Goal: Information Seeking & Learning: Learn about a topic

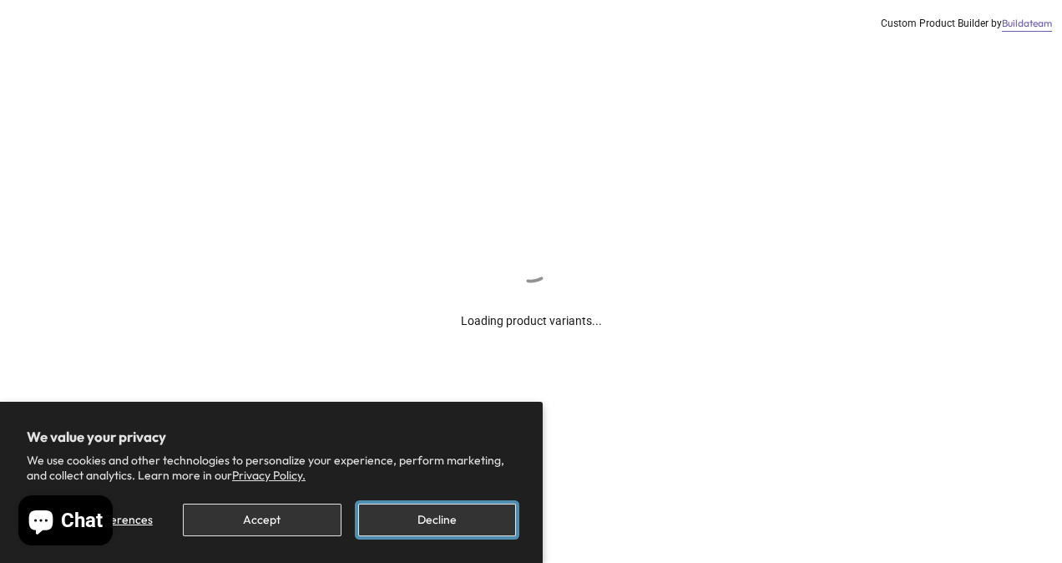
click at [431, 523] on button "Decline" at bounding box center [437, 519] width 158 height 33
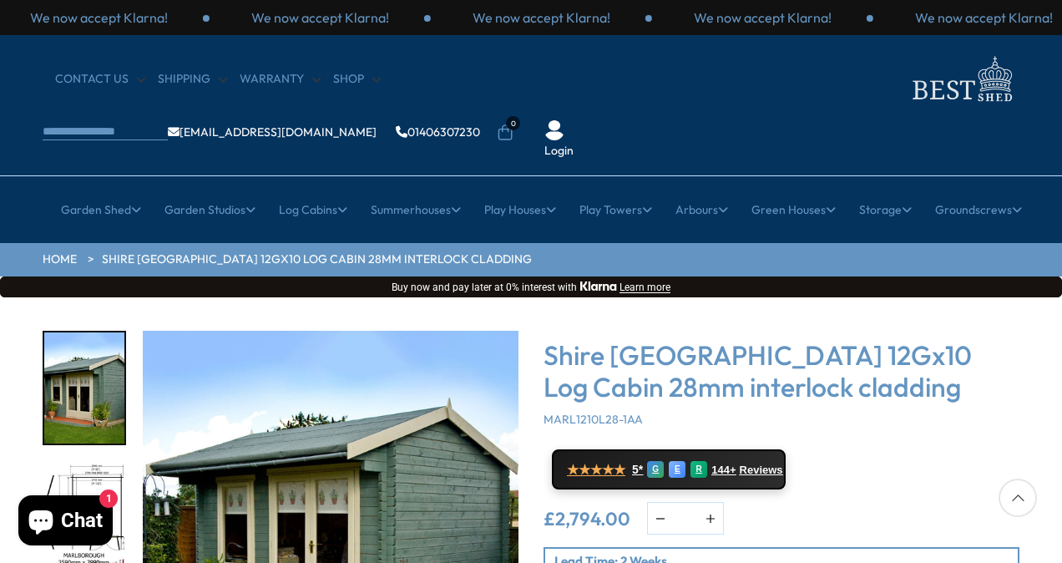
click at [1039, 372] on div "Click To Expand Click To Expand Click To Expand Click To Expand Click To Expand…" at bounding box center [531, 549] width 1062 height 504
drag, startPoint x: 1040, startPoint y: 411, endPoint x: 1059, endPoint y: 544, distance: 134.0
click at [1059, 544] on div "Click To Expand Click To Expand Click To Expand Click To Expand Click To Expand…" at bounding box center [531, 549] width 1062 height 504
drag, startPoint x: 1059, startPoint y: 544, endPoint x: 1062, endPoint y: 562, distance: 18.7
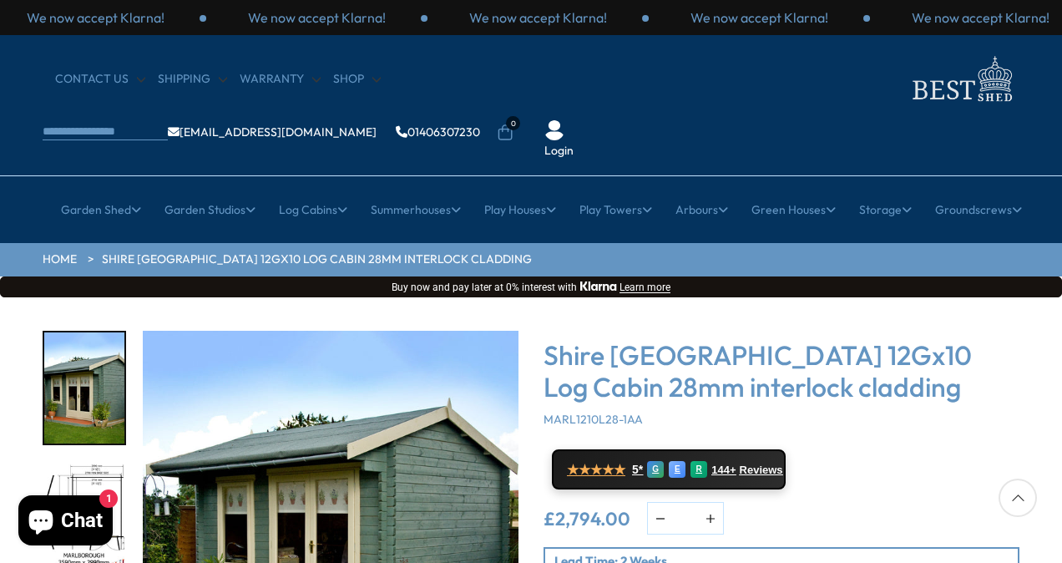
click at [1017, 501] on div at bounding box center [1018, 497] width 38 height 38
click at [1017, 497] on div at bounding box center [1018, 497] width 38 height 38
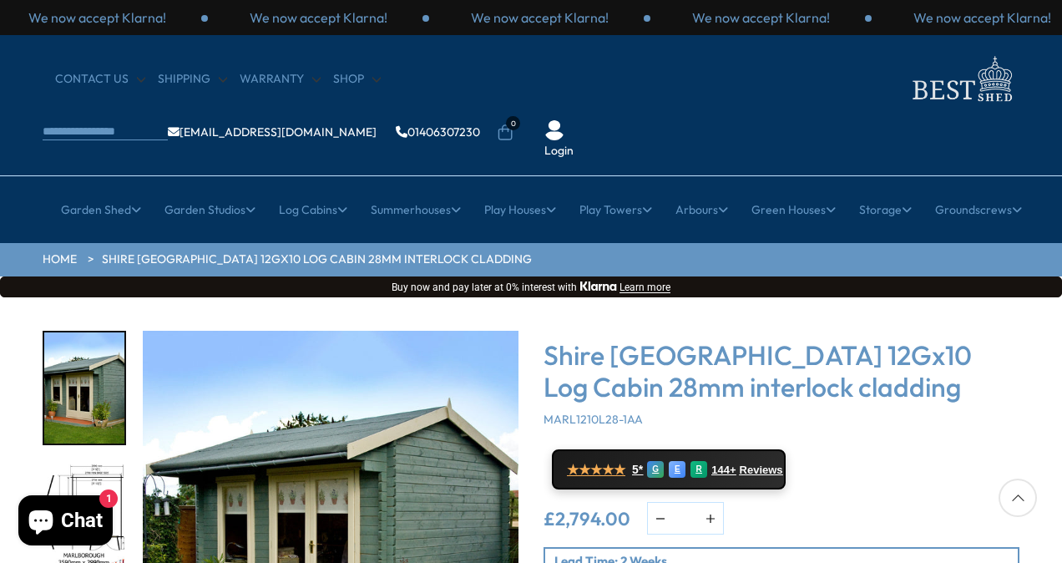
click at [1017, 497] on div at bounding box center [1018, 497] width 38 height 38
click at [13, 542] on div "Chat 1" at bounding box center [65, 520] width 104 height 50
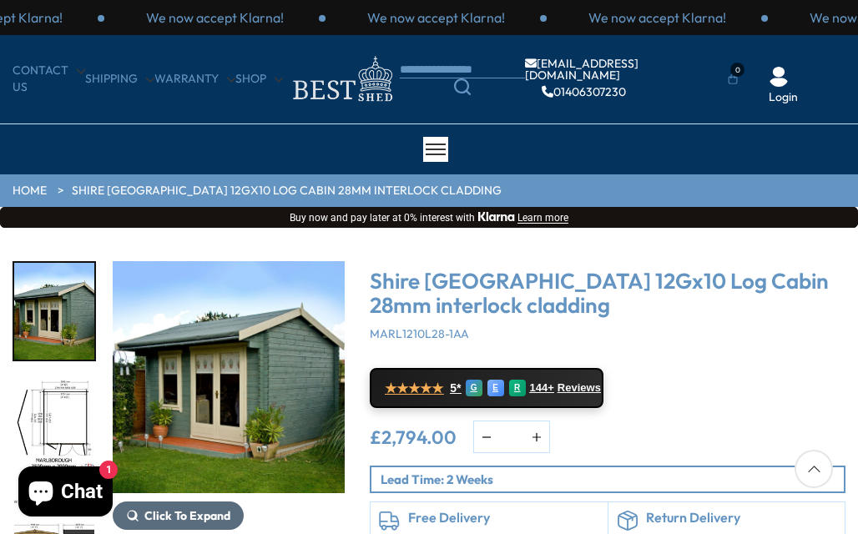
click at [167, 518] on span "Click To Expand" at bounding box center [187, 515] width 86 height 15
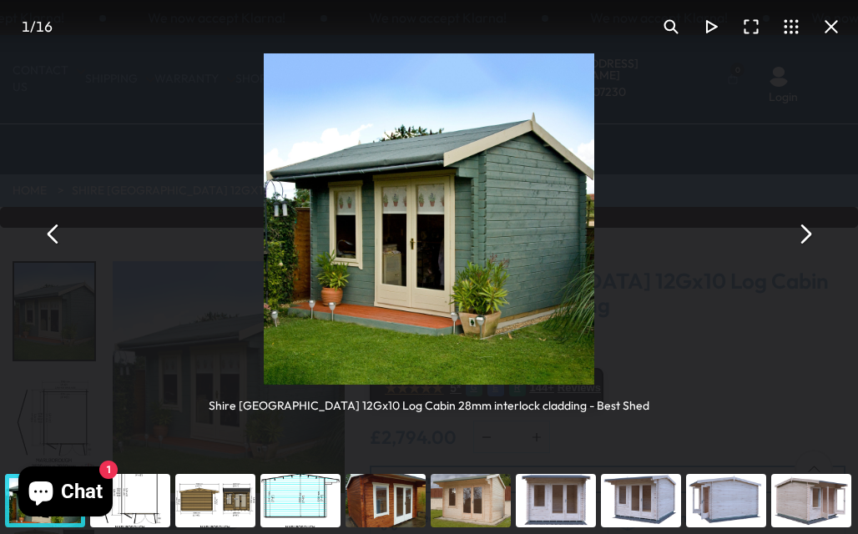
click at [804, 225] on button "You can close this modal content with the ESC key" at bounding box center [805, 234] width 40 height 40
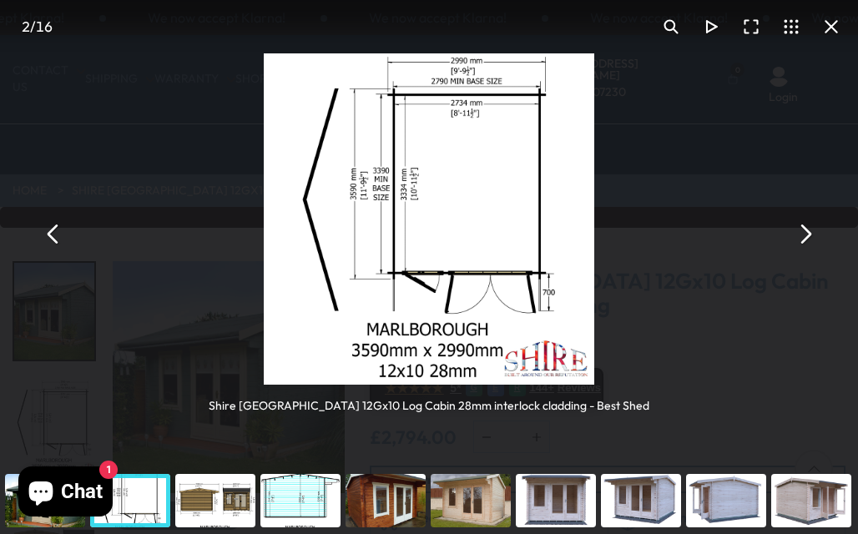
click at [804, 225] on button "You can close this modal content with the ESC key" at bounding box center [805, 234] width 40 height 40
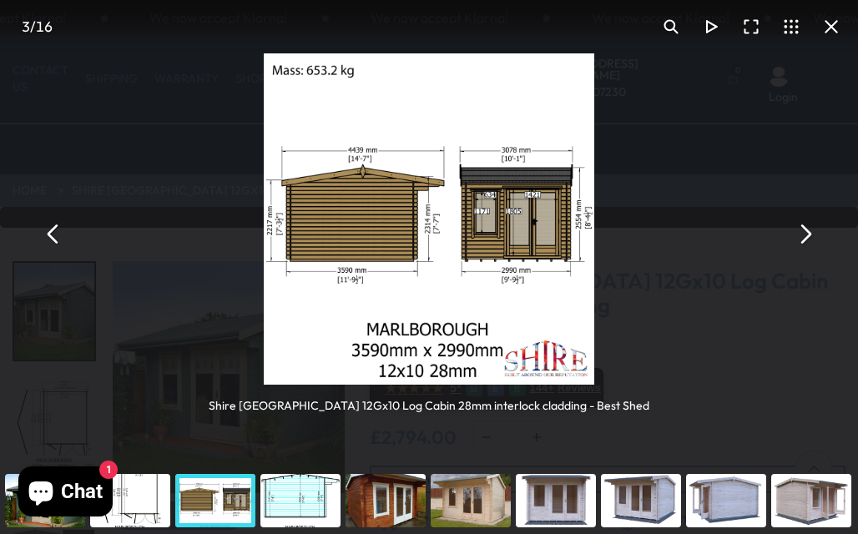
click at [804, 225] on button "You can close this modal content with the ESC key" at bounding box center [805, 234] width 40 height 40
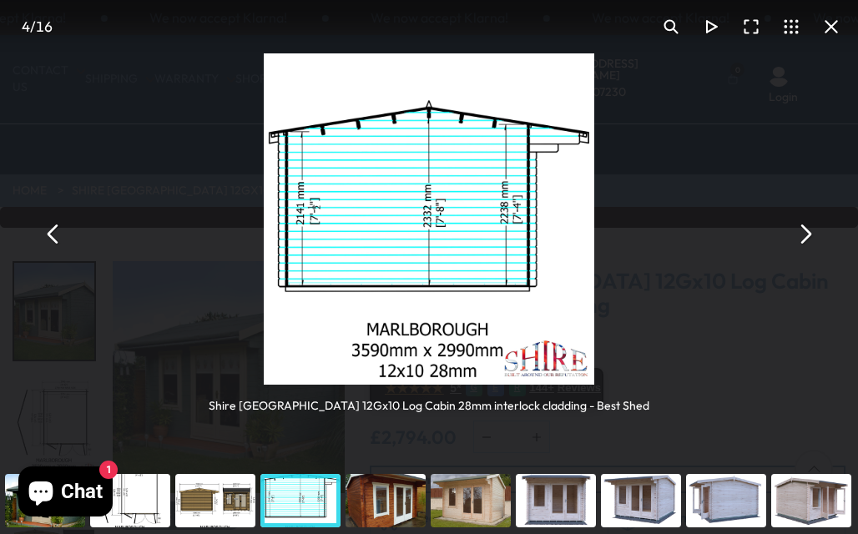
click at [804, 225] on button "You can close this modal content with the ESC key" at bounding box center [805, 234] width 40 height 40
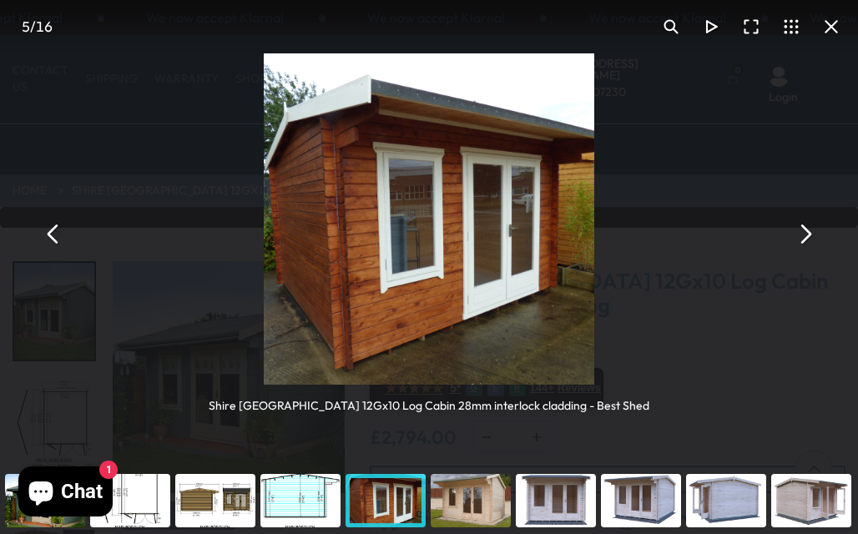
click at [804, 225] on button "You can close this modal content with the ESC key" at bounding box center [805, 234] width 40 height 40
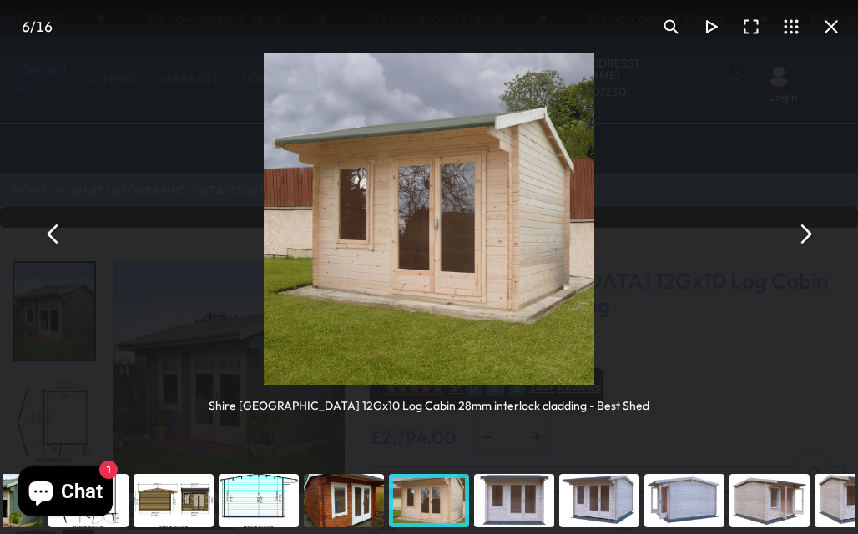
click at [804, 225] on button "You can close this modal content with the ESC key" at bounding box center [805, 234] width 40 height 40
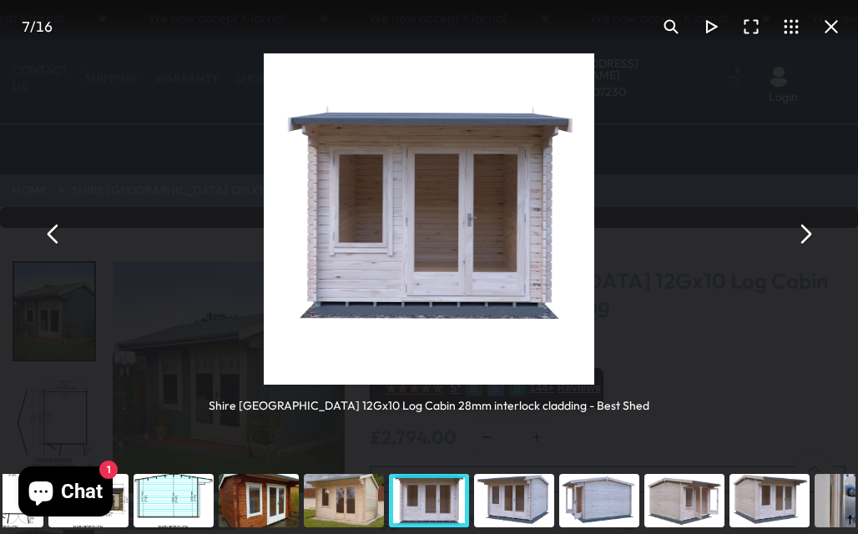
click at [804, 225] on button "You can close this modal content with the ESC key" at bounding box center [805, 234] width 40 height 40
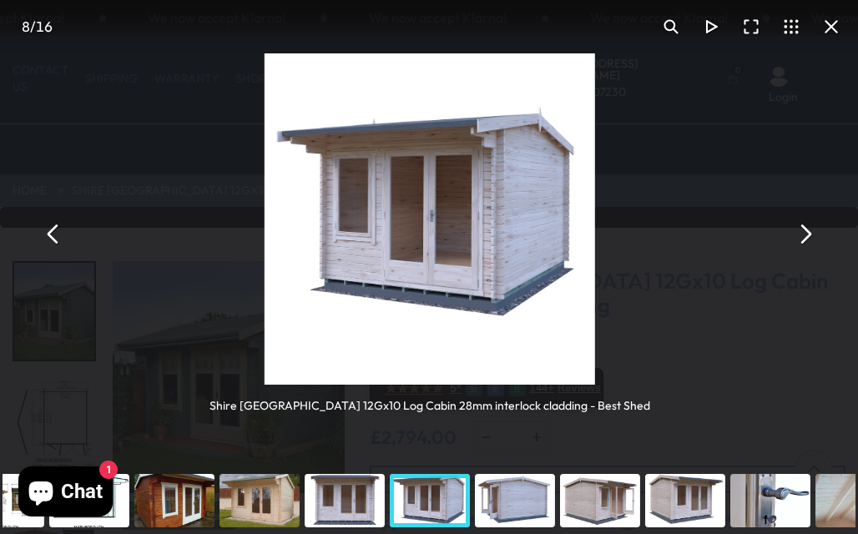
click at [804, 225] on button "You can close this modal content with the ESC key" at bounding box center [805, 234] width 40 height 40
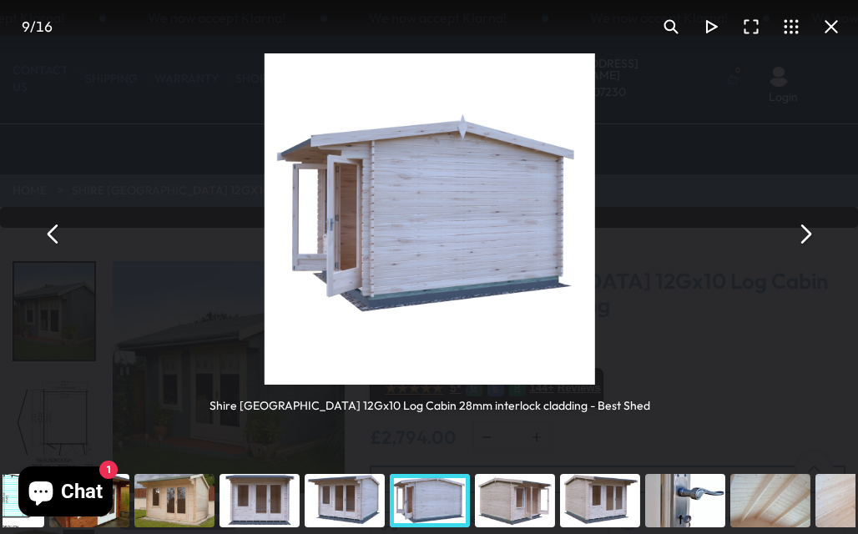
click at [804, 225] on button "You can close this modal content with the ESC key" at bounding box center [805, 234] width 40 height 40
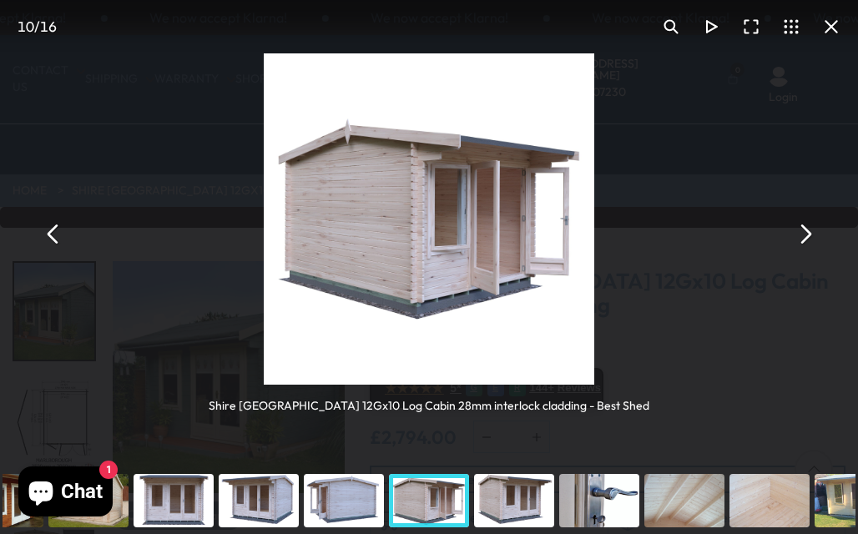
click at [804, 225] on button "You can close this modal content with the ESC key" at bounding box center [805, 234] width 40 height 40
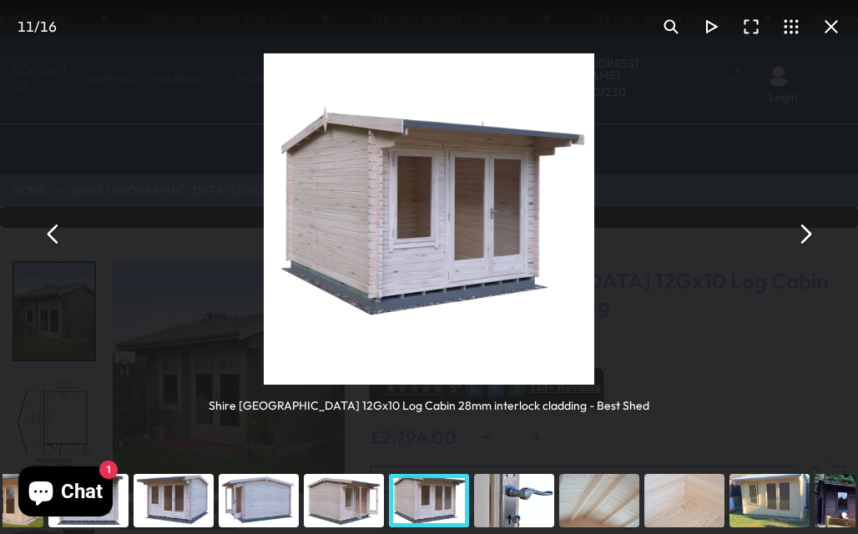
click at [804, 225] on button "You can close this modal content with the ESC key" at bounding box center [805, 234] width 40 height 40
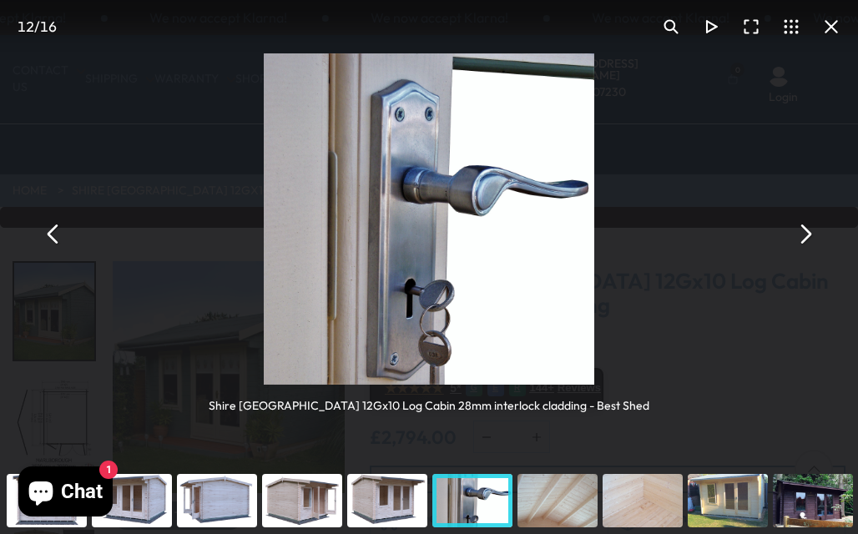
click at [804, 225] on button "You can close this modal content with the ESC key" at bounding box center [805, 234] width 40 height 40
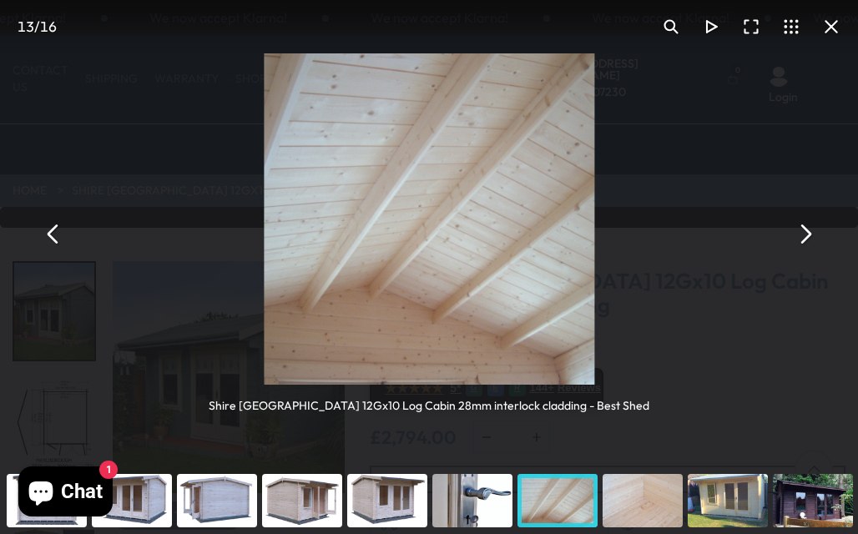
click at [804, 225] on button "You can close this modal content with the ESC key" at bounding box center [805, 234] width 40 height 40
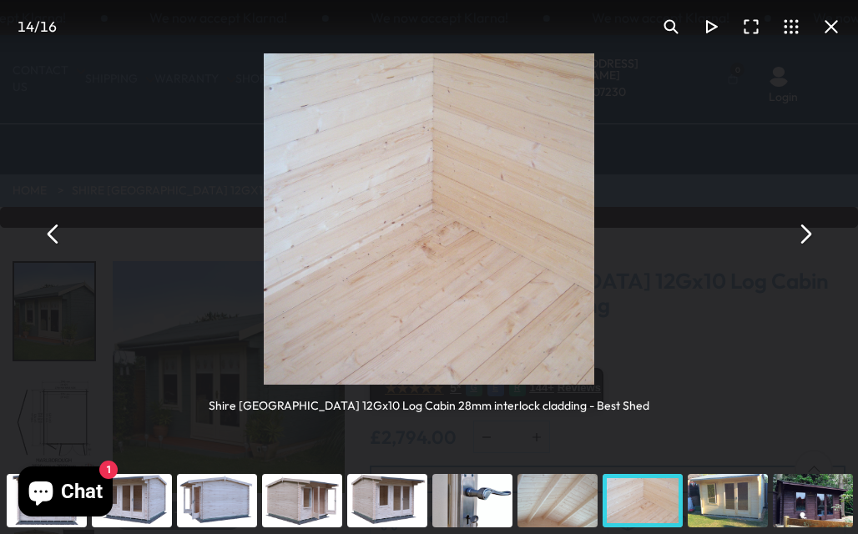
click at [804, 225] on button "You can close this modal content with the ESC key" at bounding box center [805, 234] width 40 height 40
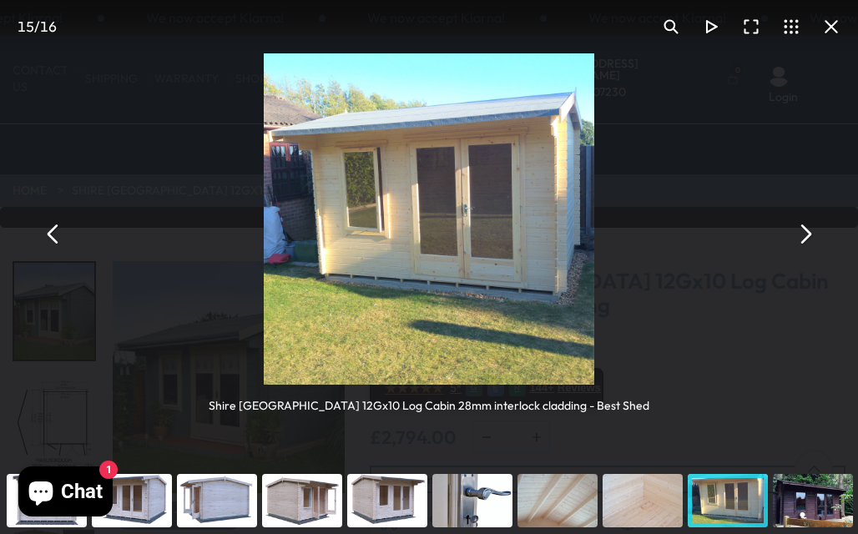
click at [804, 225] on button "You can close this modal content with the ESC key" at bounding box center [805, 234] width 40 height 40
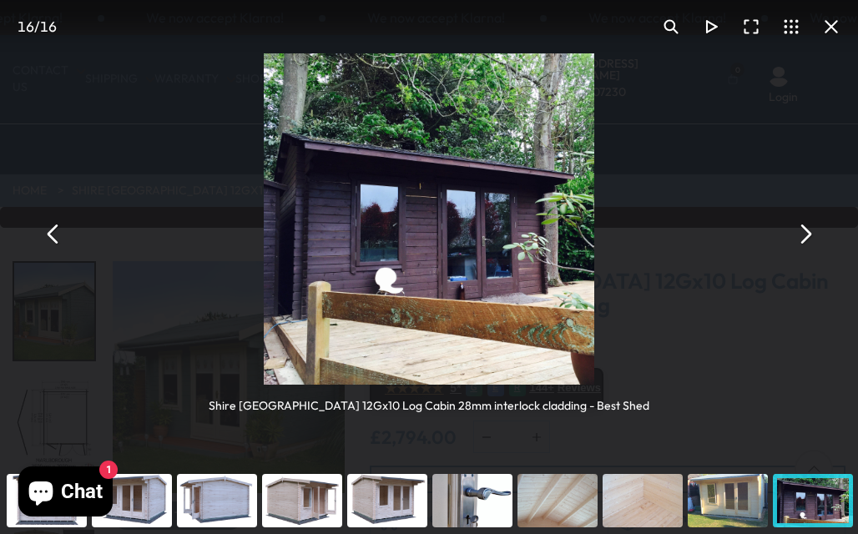
click at [804, 225] on button "You can close this modal content with the ESC key" at bounding box center [805, 234] width 40 height 40
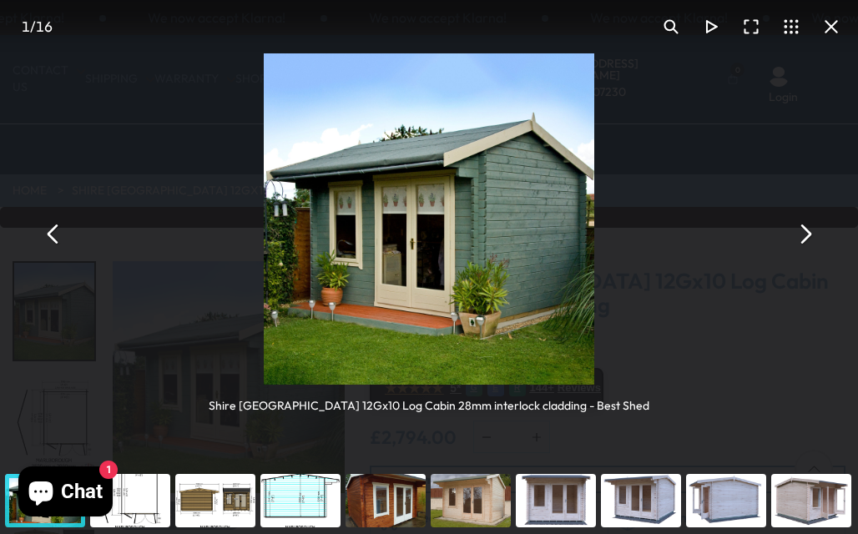
click at [833, 28] on button "You can close this modal content with the ESC key" at bounding box center [832, 27] width 40 height 40
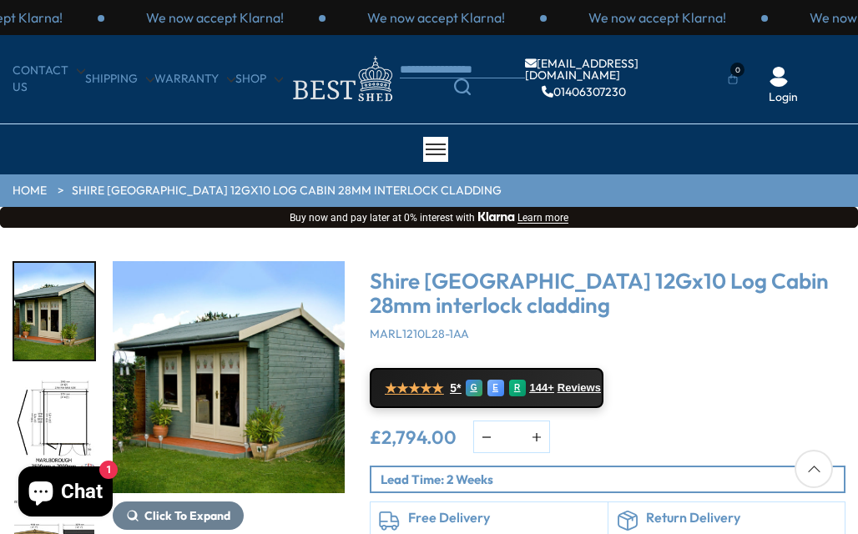
click at [793, 422] on div "£2,794.00 * Notify me" at bounding box center [608, 437] width 476 height 33
